Goal: Task Accomplishment & Management: Manage account settings

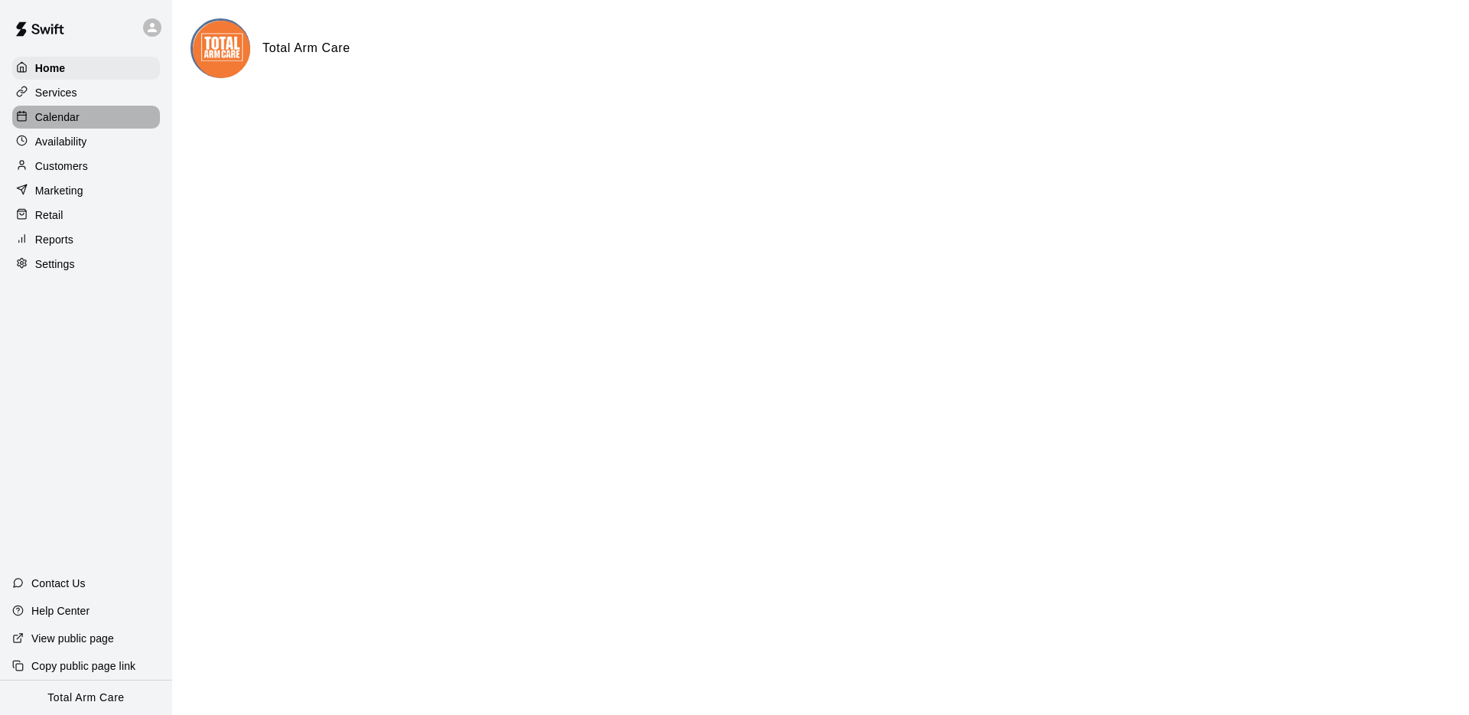
click at [55, 112] on p "Calendar" at bounding box center [57, 116] width 44 height 15
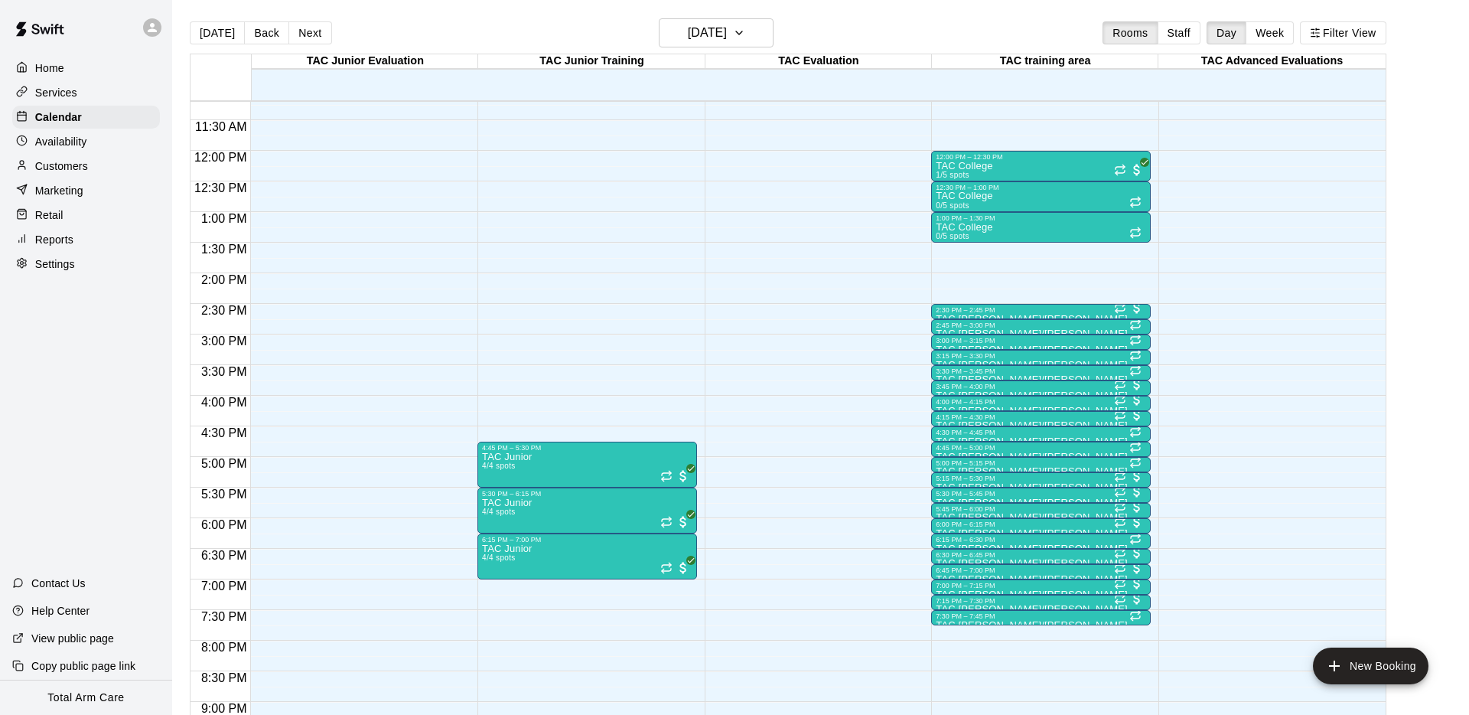
scroll to position [688, 0]
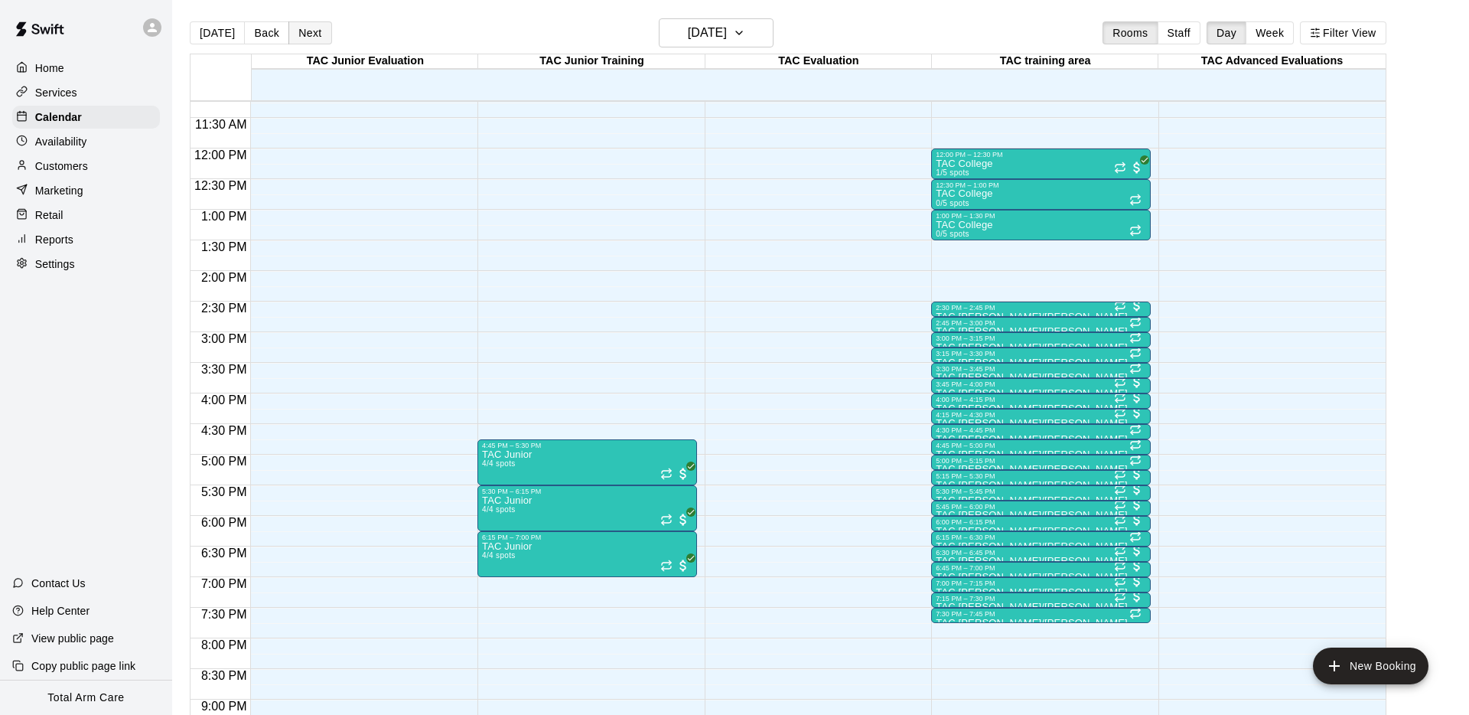
click at [308, 22] on button "Next" at bounding box center [310, 32] width 43 height 23
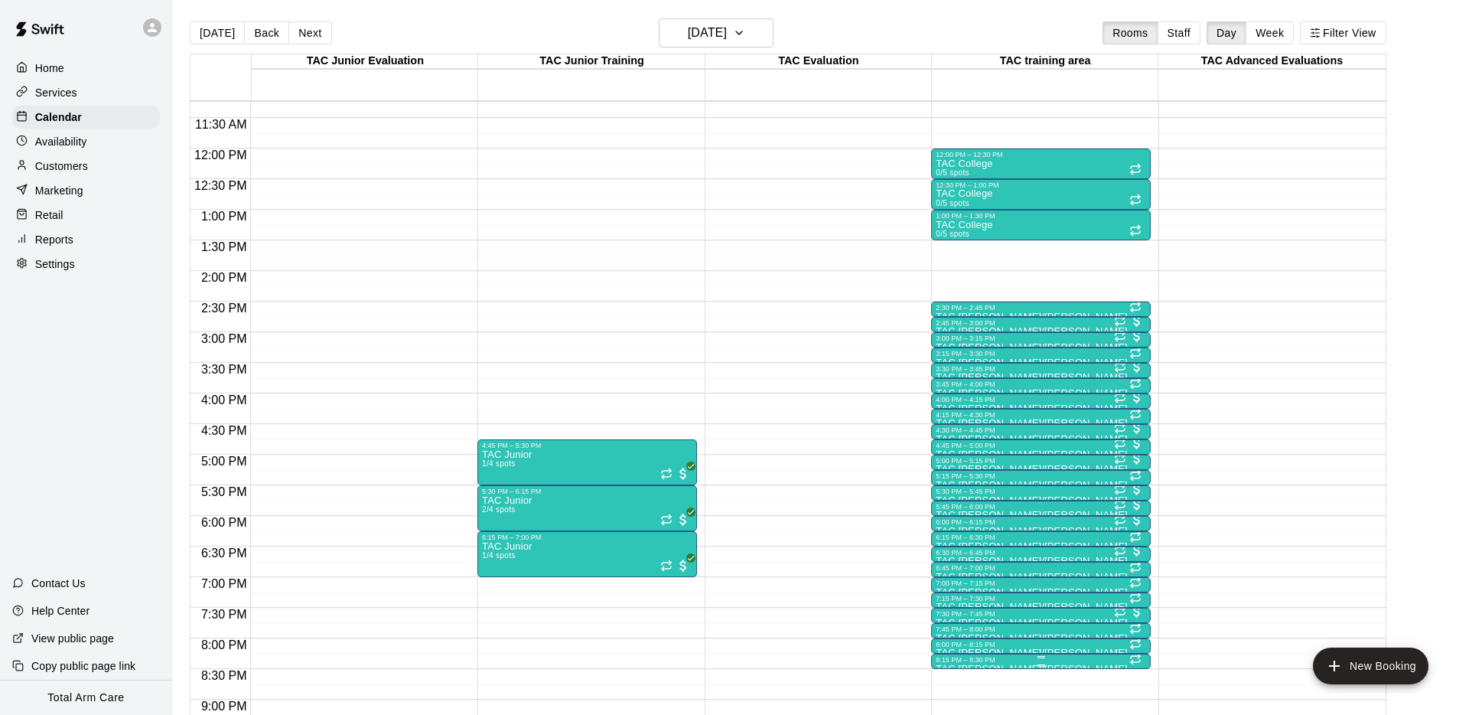
click at [962, 659] on div "8:15 PM – 8:30 PM" at bounding box center [1041, 660] width 210 height 8
click at [946, 696] on button "delete" at bounding box center [952, 687] width 31 height 31
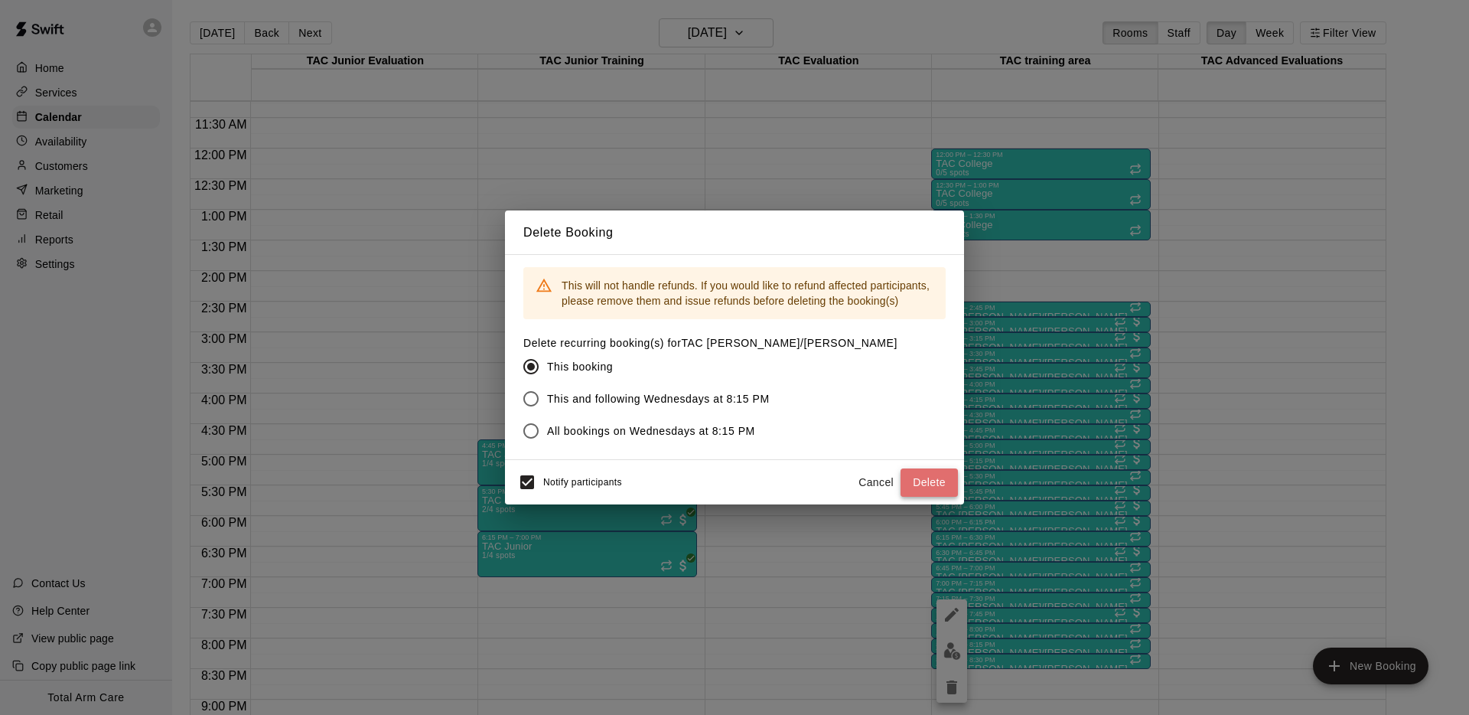
click at [943, 486] on button "Delete" at bounding box center [929, 482] width 57 height 28
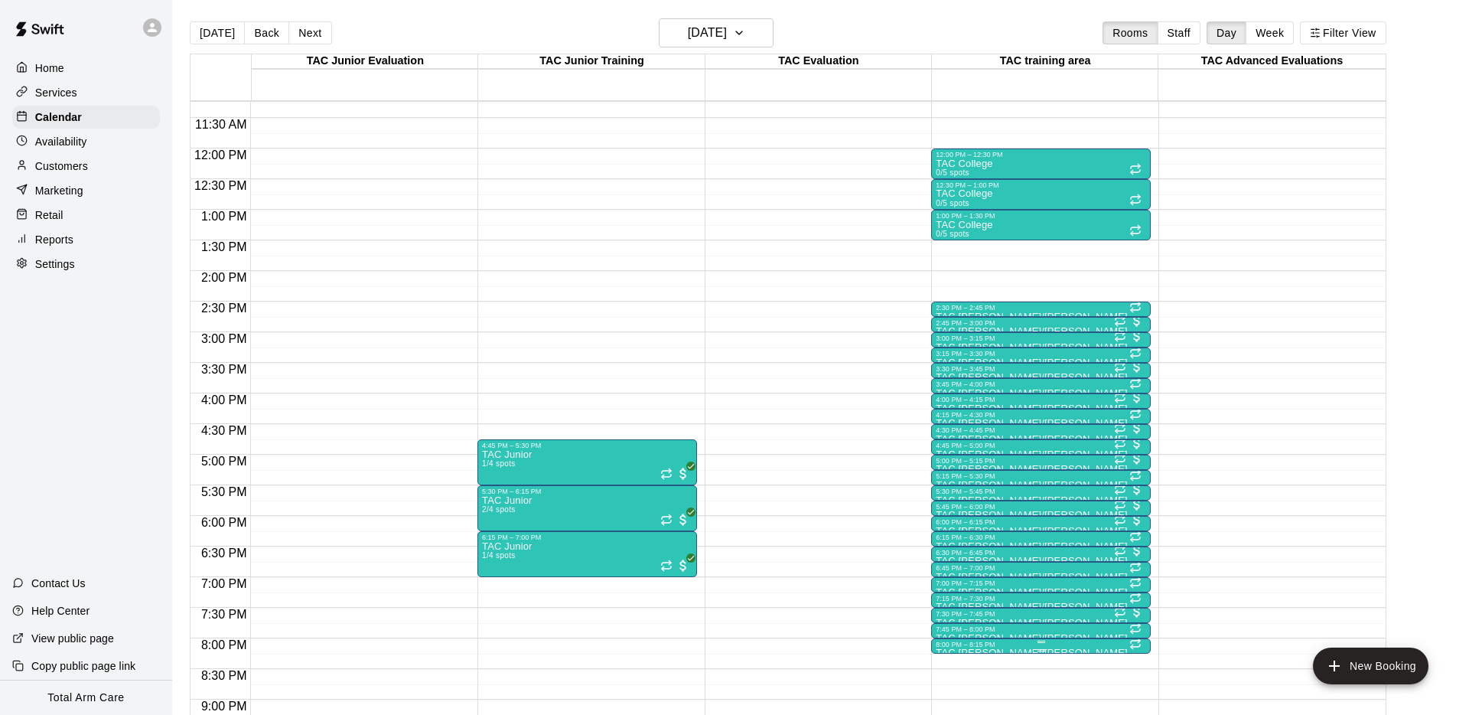
click at [956, 649] on div at bounding box center [1041, 650] width 210 height 2
click at [960, 693] on icon "delete" at bounding box center [952, 687] width 18 height 18
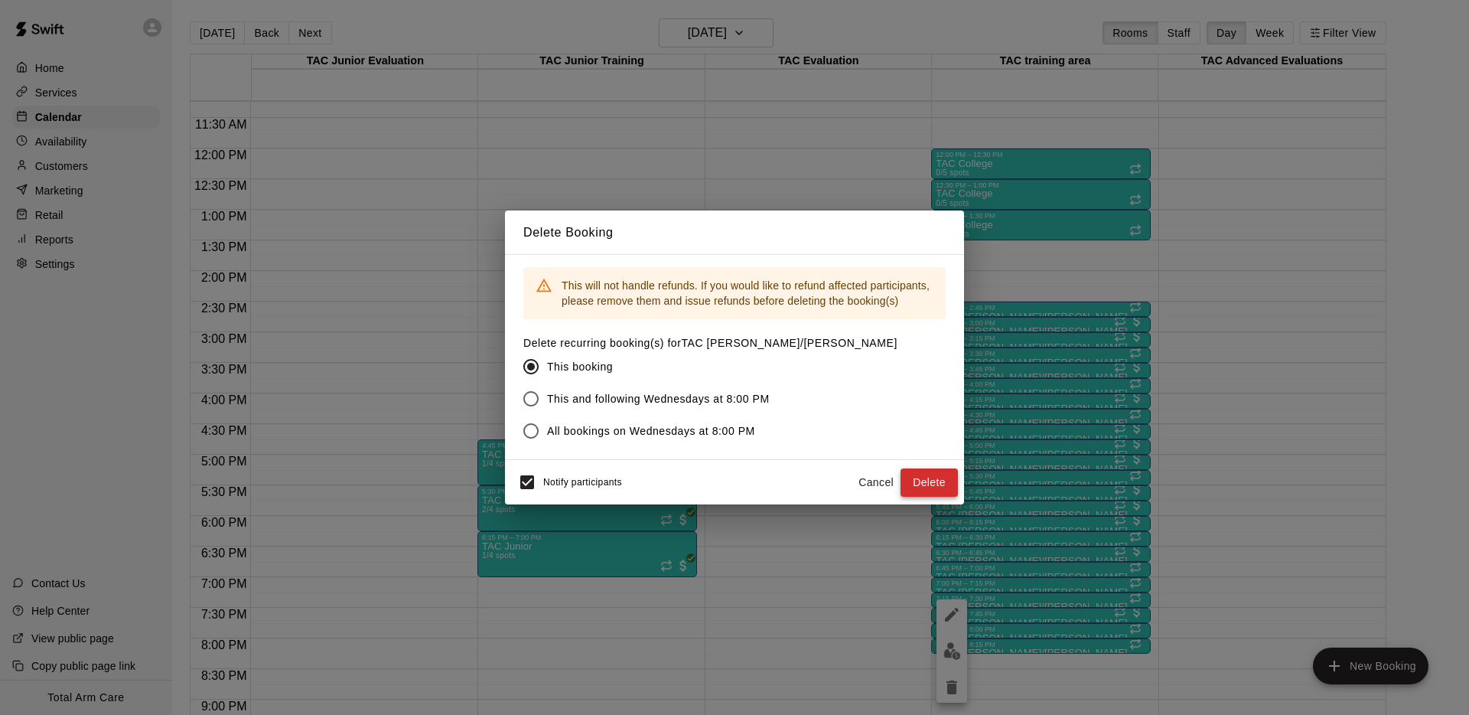
click at [925, 478] on button "Delete" at bounding box center [929, 482] width 57 height 28
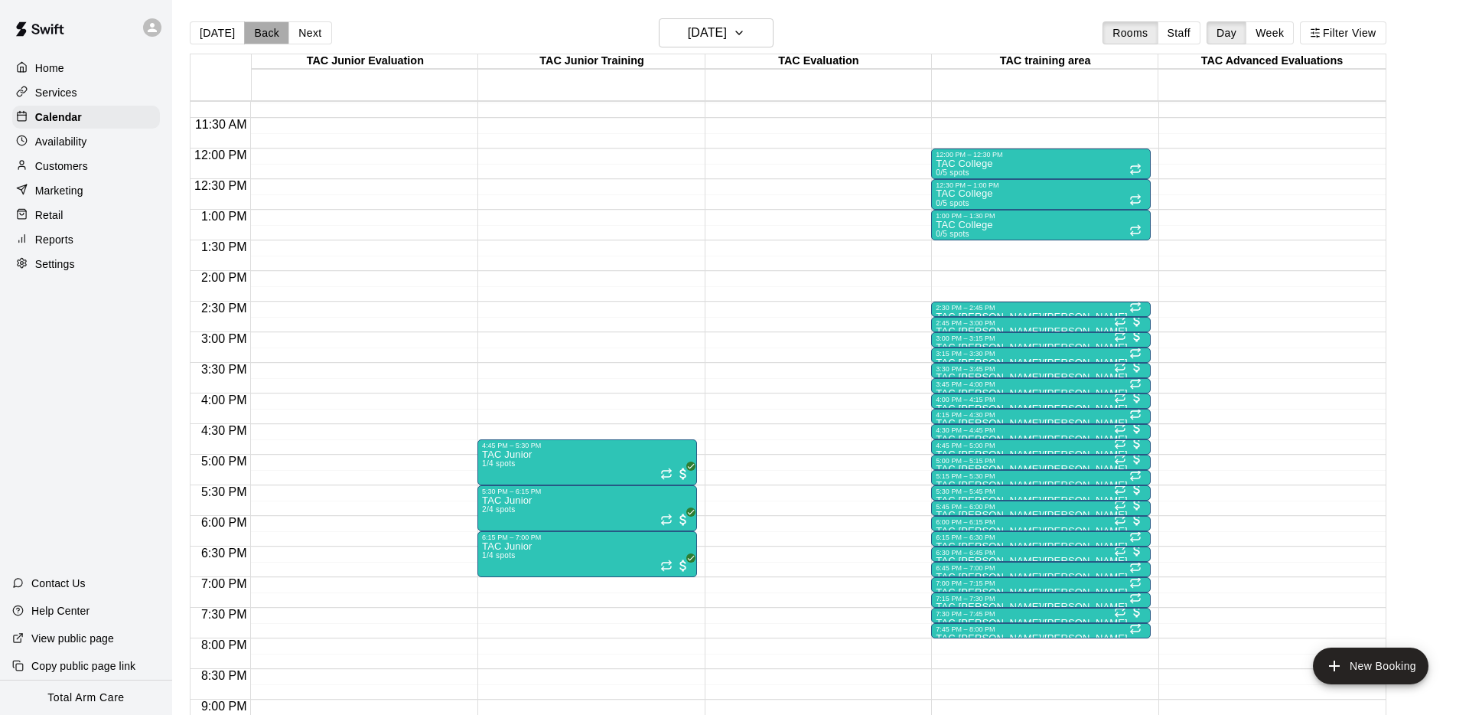
click at [244, 39] on button "Back" at bounding box center [266, 32] width 45 height 23
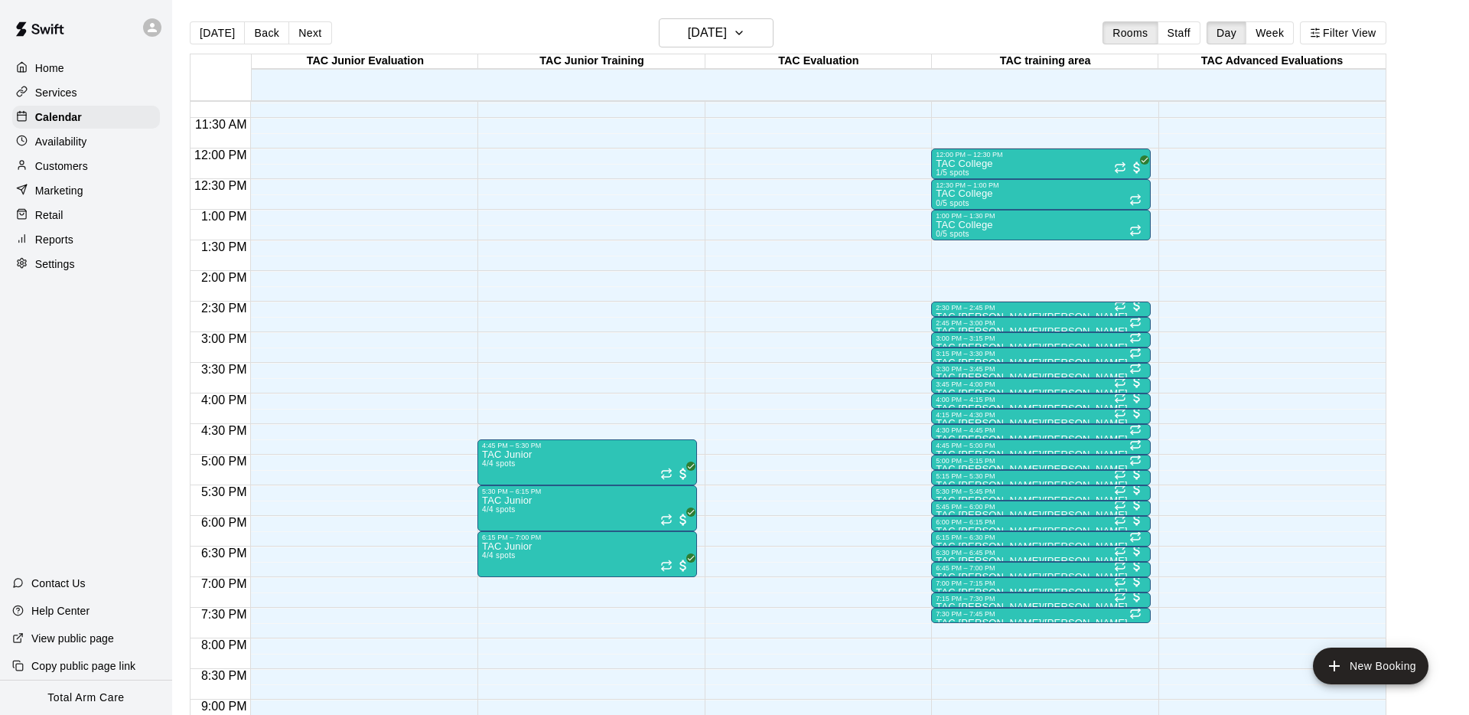
click at [149, 31] on icon at bounding box center [152, 27] width 9 height 9
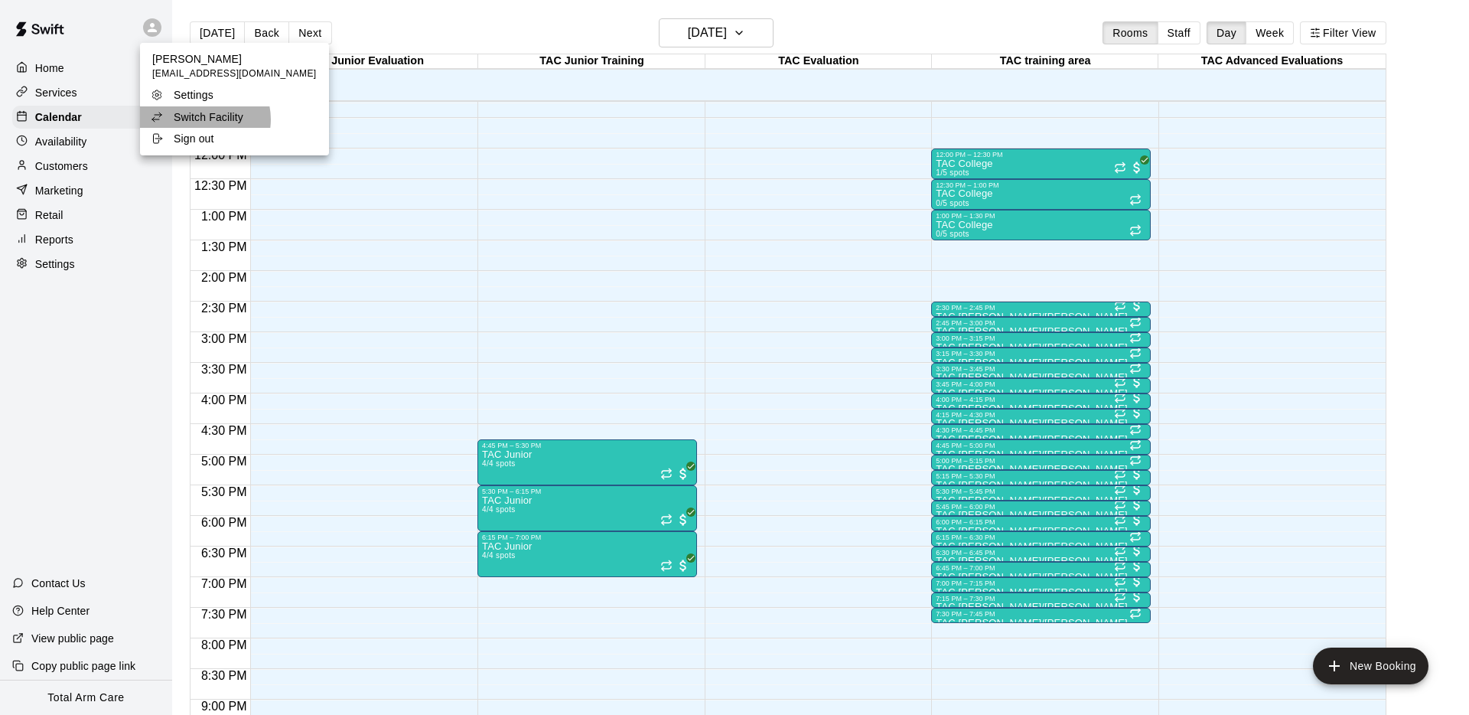
click at [204, 119] on p "Switch Facility" at bounding box center [209, 116] width 70 height 15
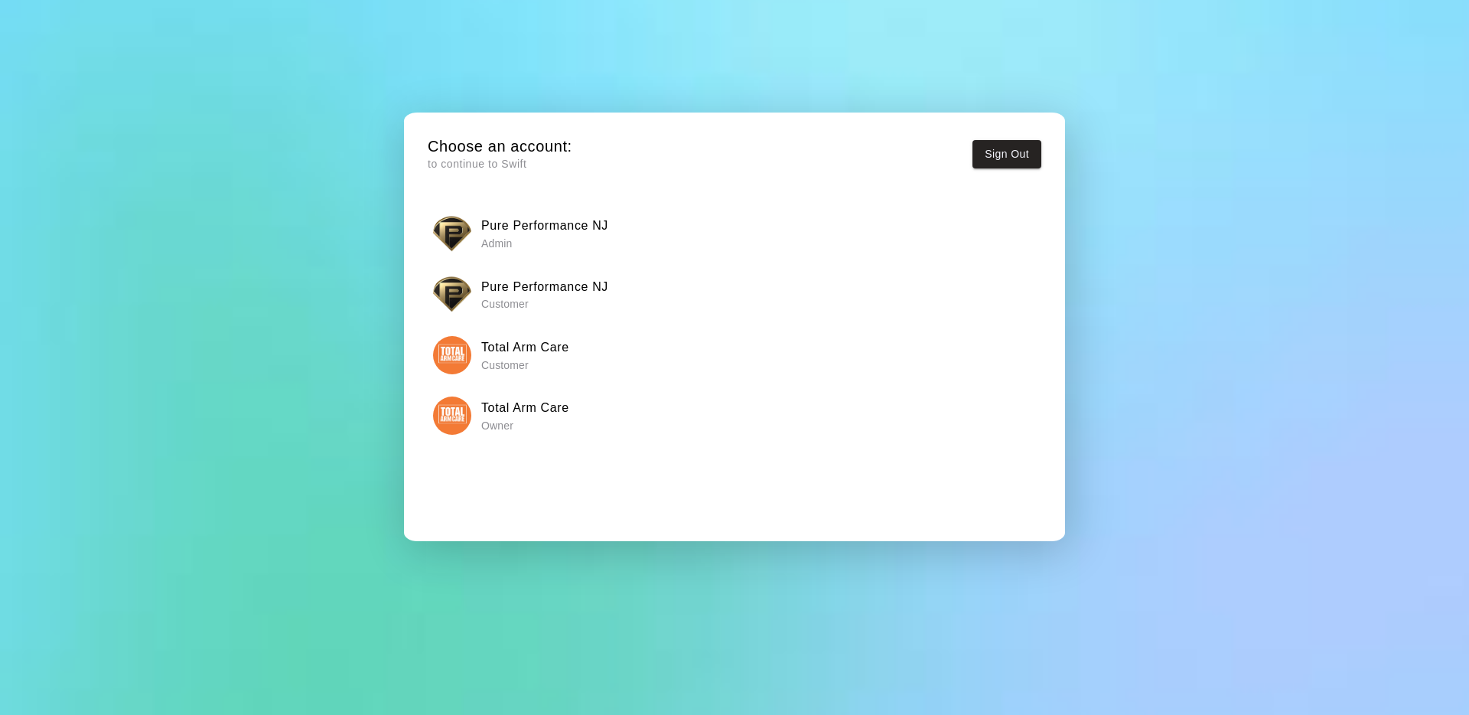
click at [483, 233] on h6 "Pure Performance NJ" at bounding box center [544, 226] width 127 height 20
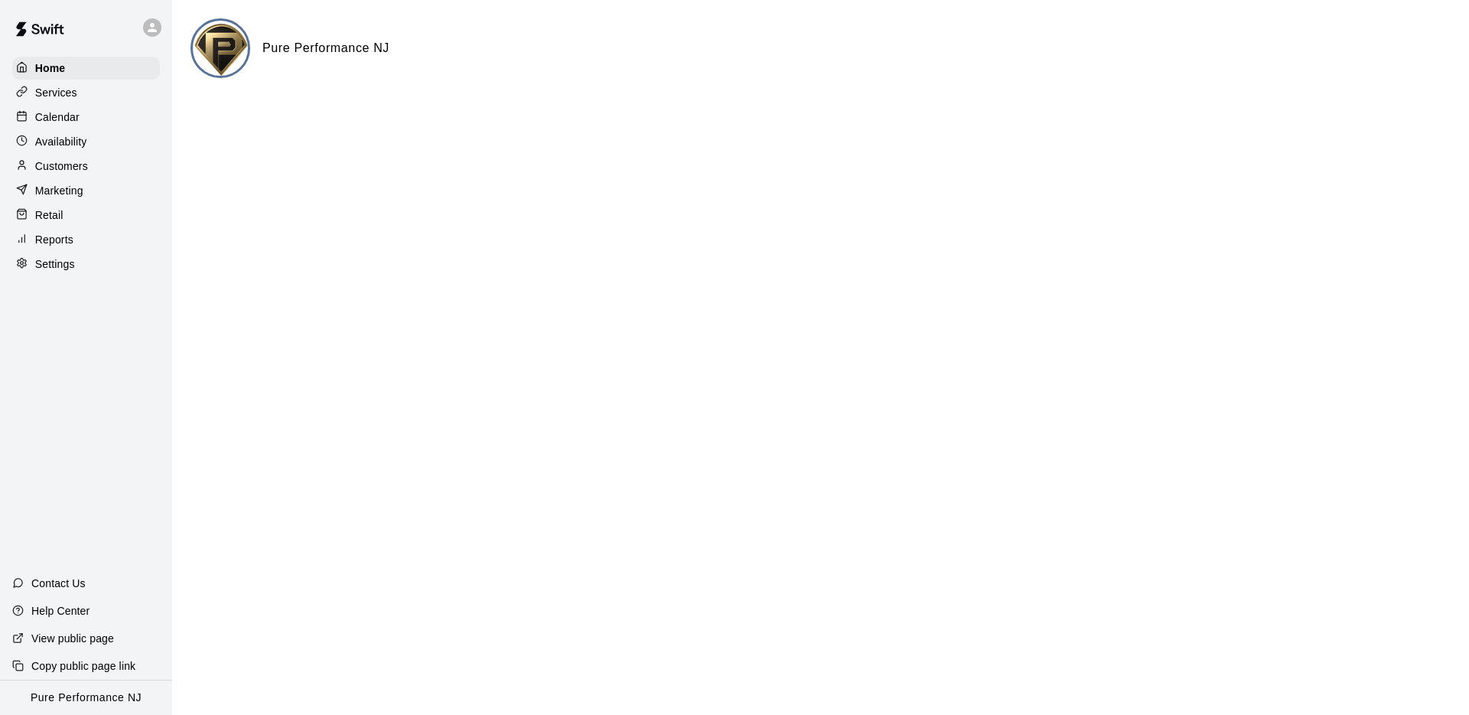
click at [119, 122] on div "Calendar" at bounding box center [86, 117] width 148 height 23
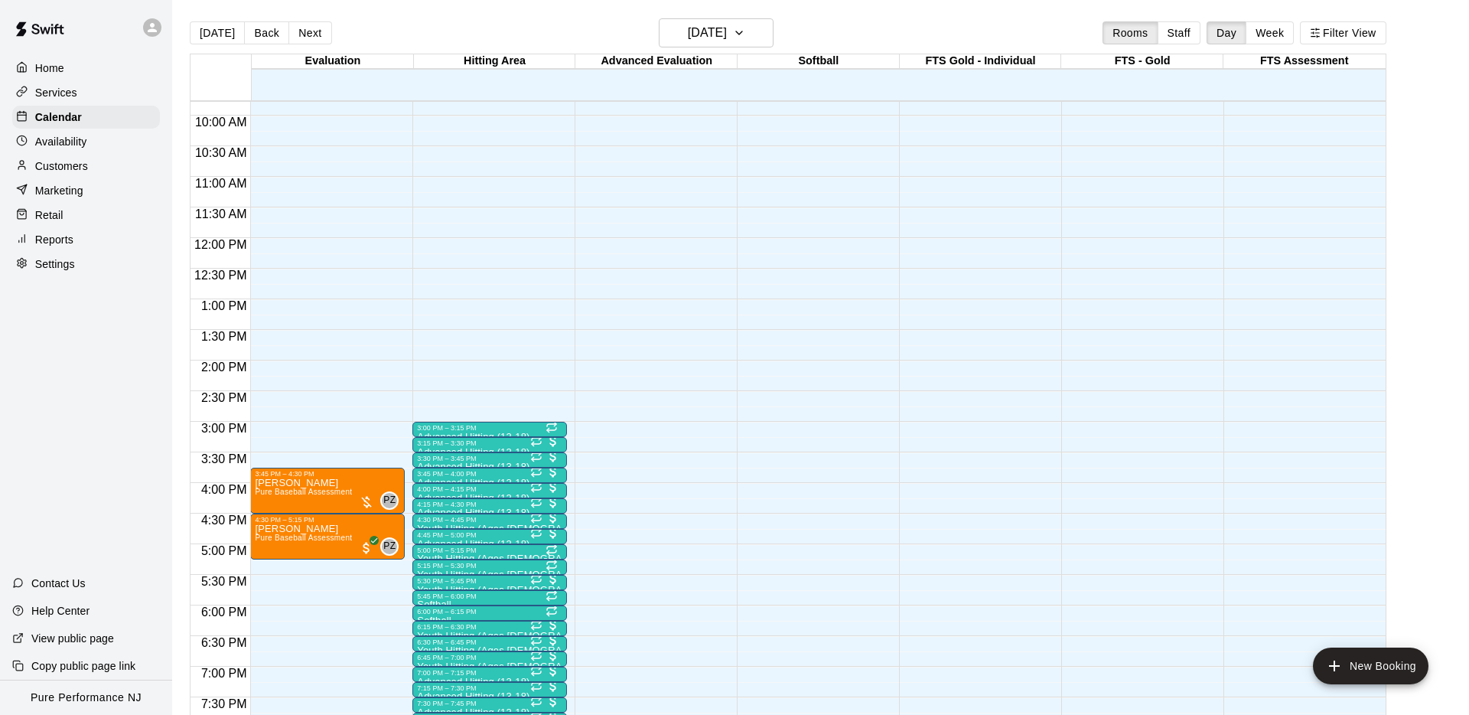
scroll to position [605, 0]
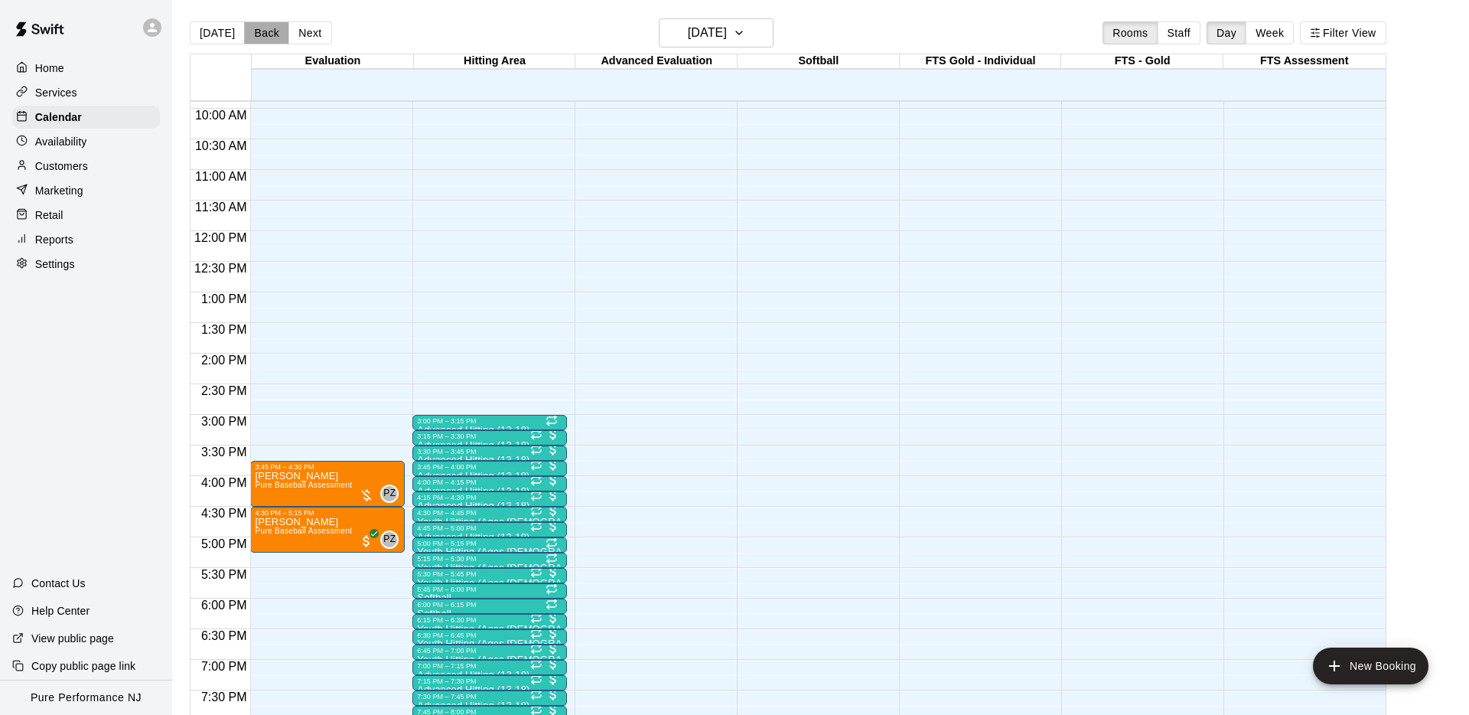
click at [262, 31] on button "Back" at bounding box center [266, 32] width 45 height 23
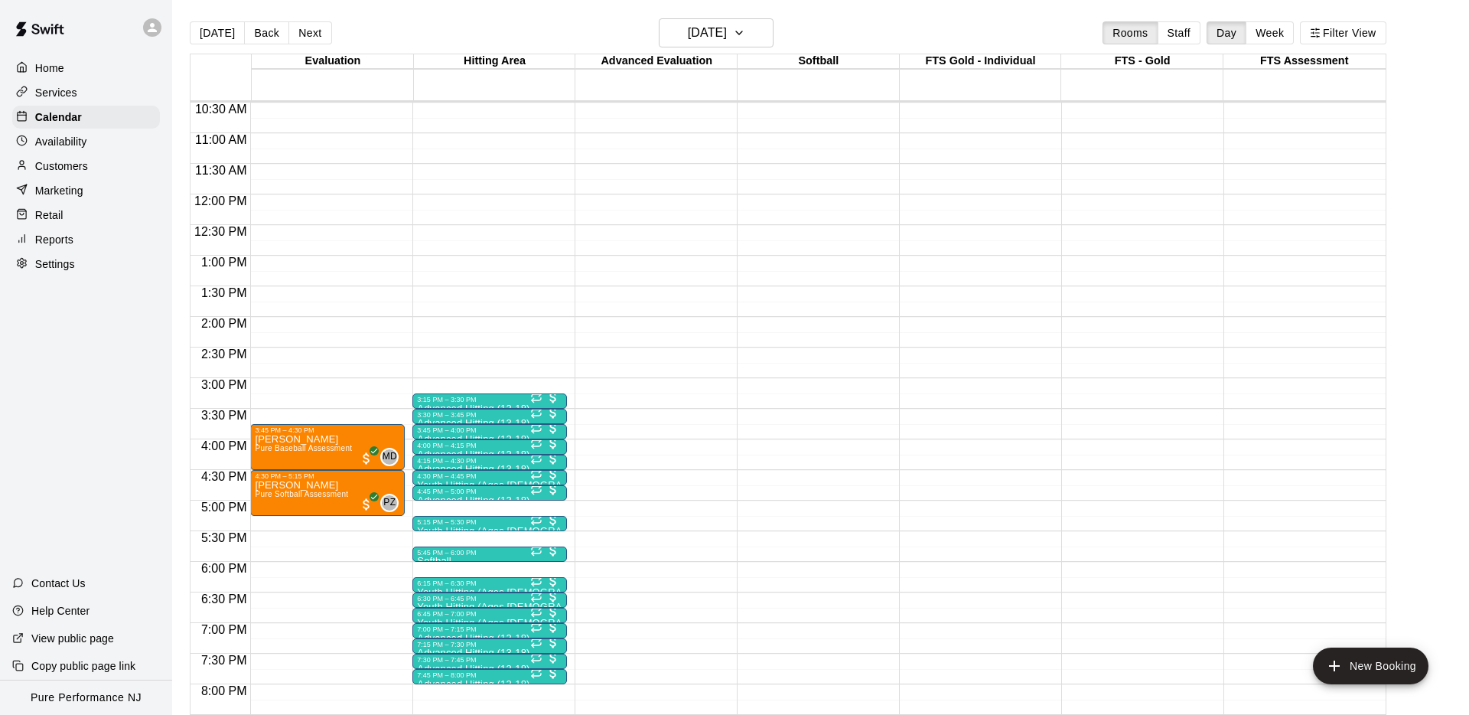
scroll to position [641, 0]
click at [35, 106] on div "Calendar" at bounding box center [86, 117] width 148 height 23
click at [54, 86] on p "Services" at bounding box center [56, 92] width 42 height 15
